Goal: Check status: Check status

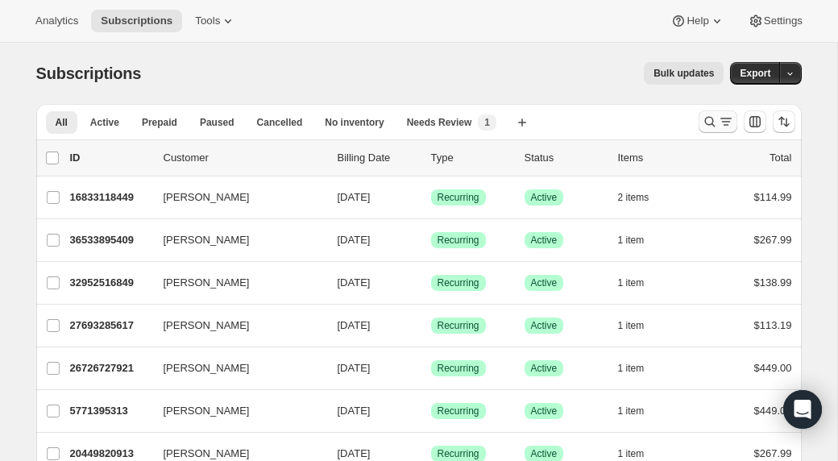
click at [711, 124] on icon "Search and filter results" at bounding box center [710, 122] width 16 height 16
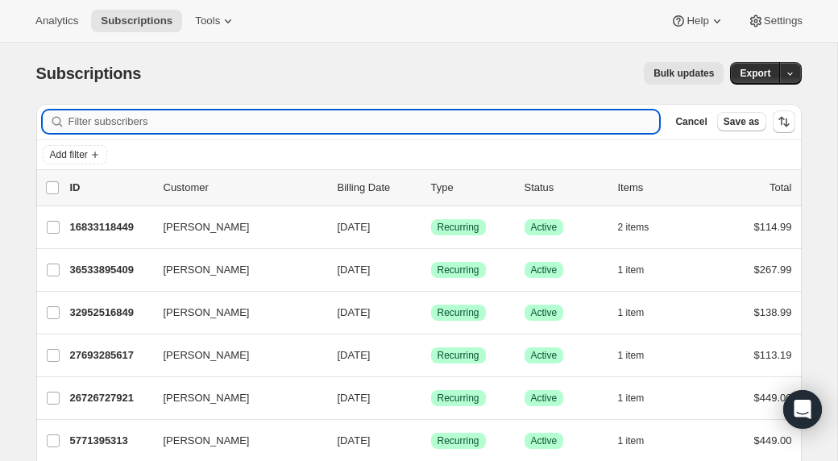
click at [135, 127] on input "Filter subscribers" at bounding box center [365, 121] width 592 height 23
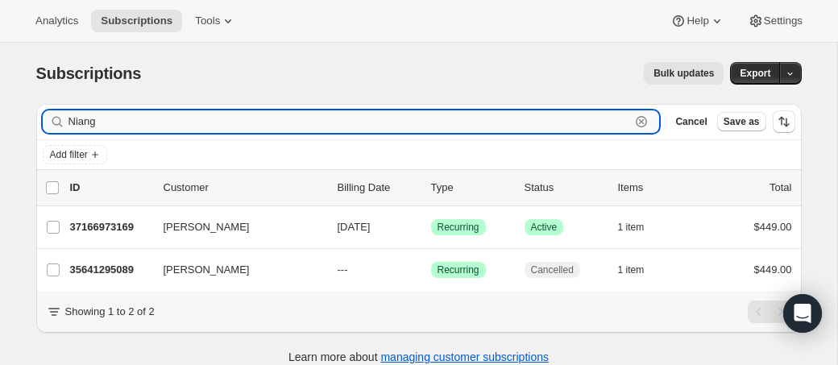
click at [136, 125] on input "Niang" at bounding box center [350, 121] width 563 height 23
type input "N"
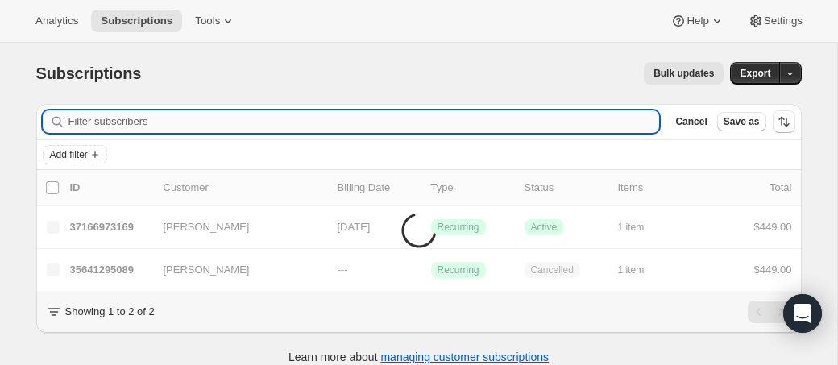
paste input "[PERSON_NAME]"
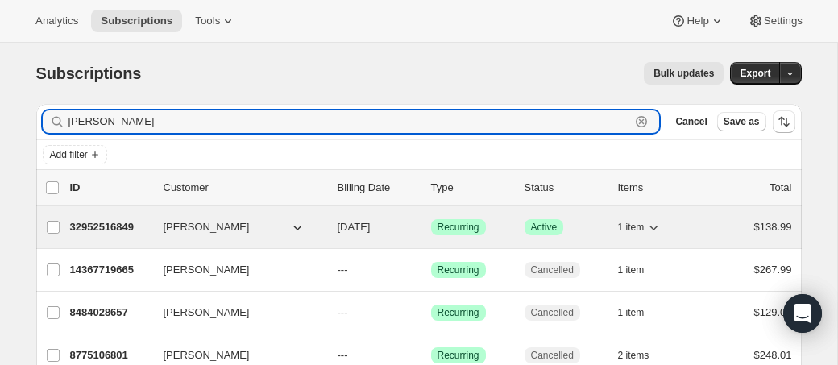
type input "[PERSON_NAME]"
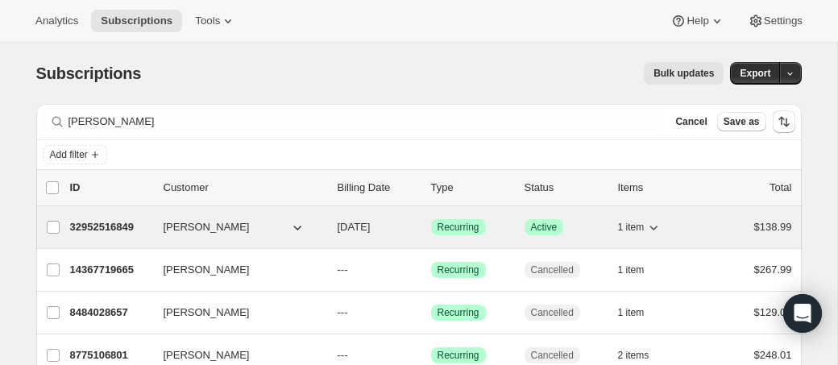
click at [120, 233] on p "32952516849" at bounding box center [110, 227] width 81 height 16
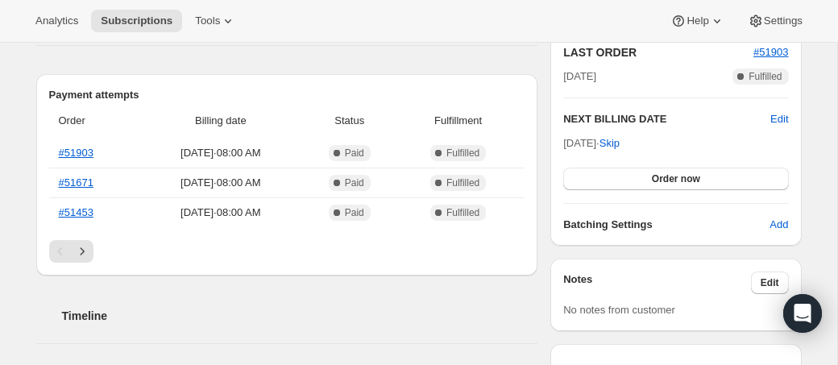
scroll to position [385, 0]
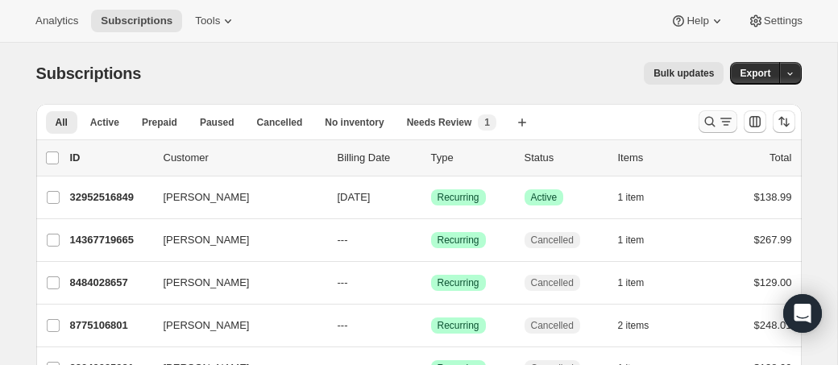
click at [702, 122] on icon "Search and filter results" at bounding box center [710, 122] width 16 height 16
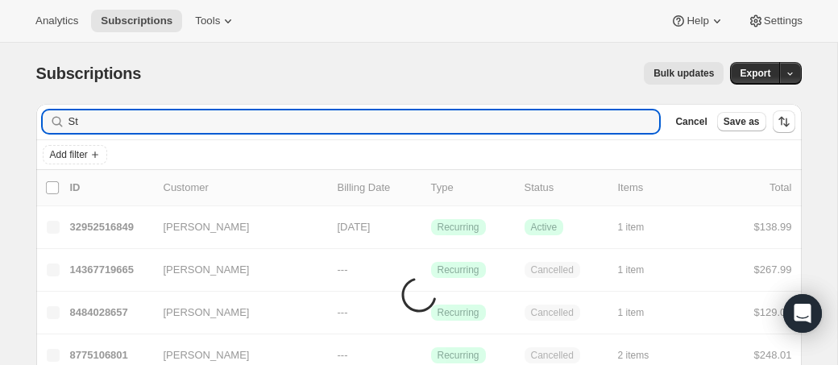
type input "S"
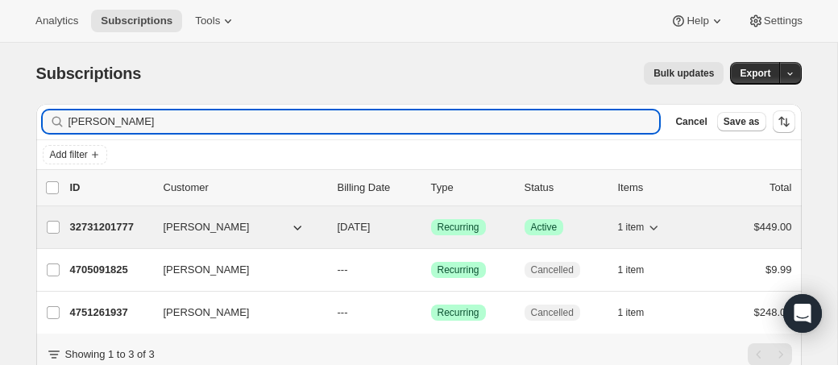
type input "Borrello"
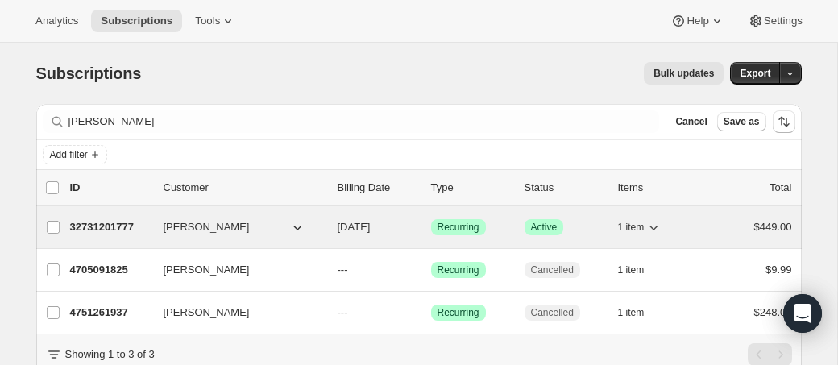
click at [121, 225] on p "32731201777" at bounding box center [110, 227] width 81 height 16
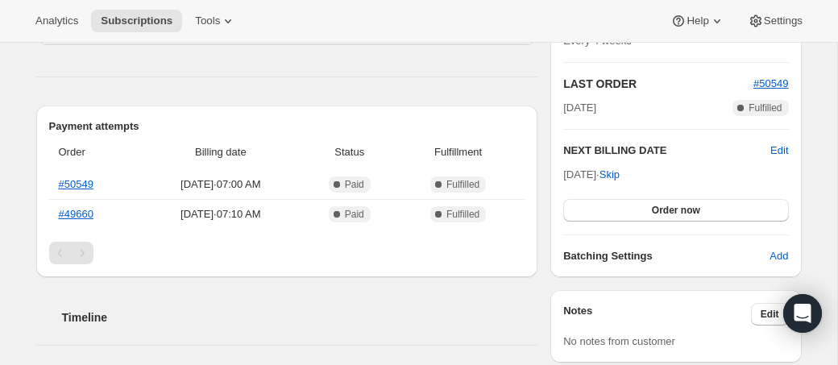
scroll to position [331, 0]
